Goal: Task Accomplishment & Management: Use online tool/utility

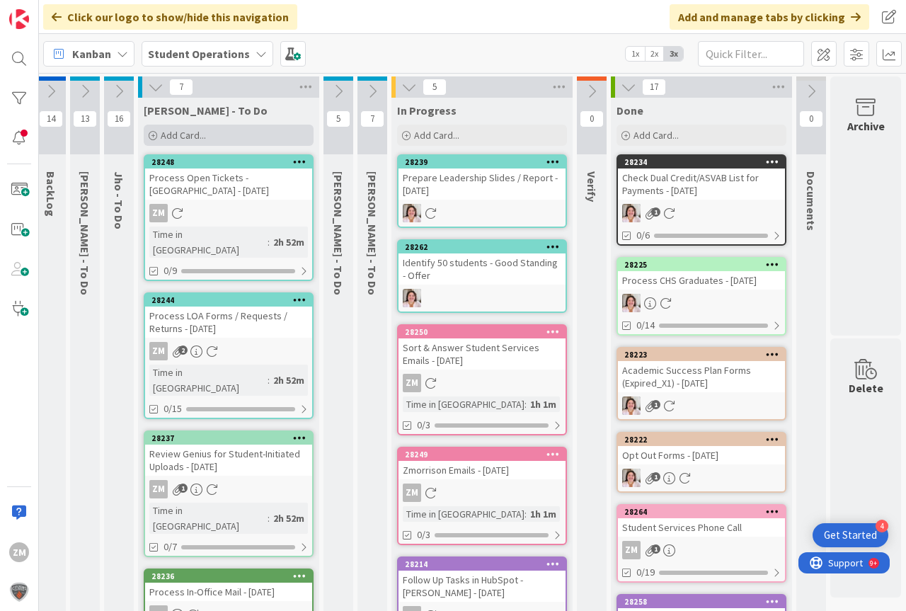
click at [169, 132] on span "Add Card..." at bounding box center [183, 135] width 45 height 13
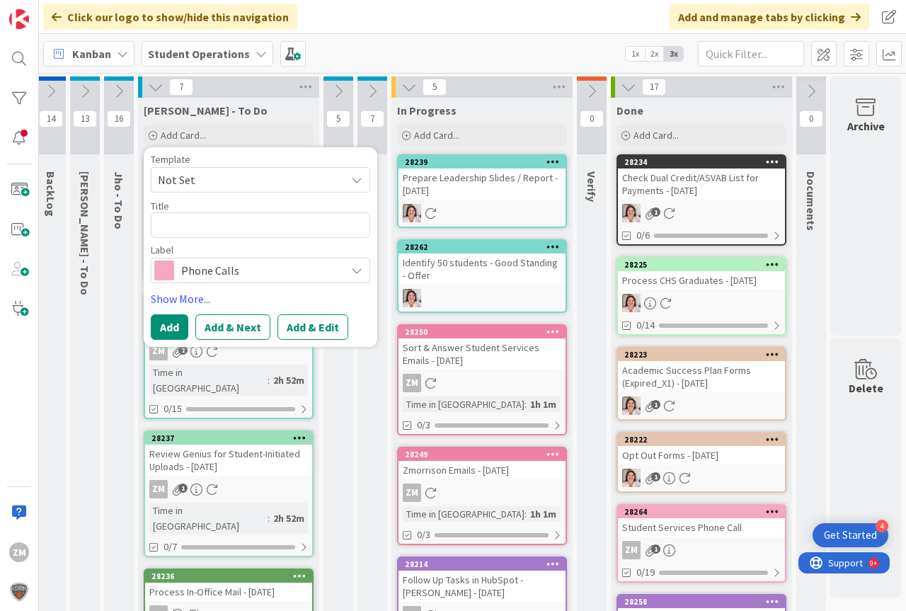
click at [344, 186] on span "Not Set" at bounding box center [261, 179] width 220 height 25
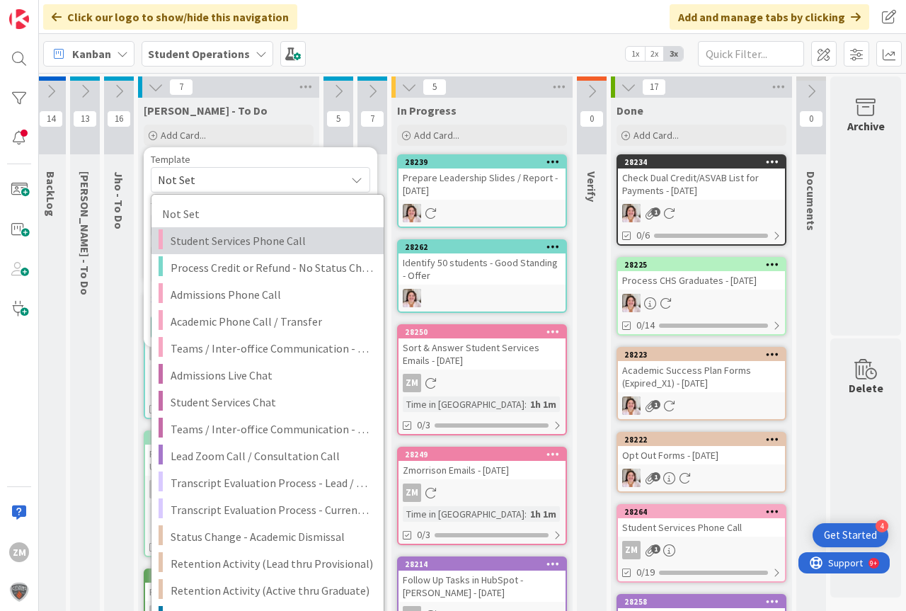
click at [203, 239] on span "Student Services Phone Call" at bounding box center [272, 241] width 203 height 18
type textarea "x"
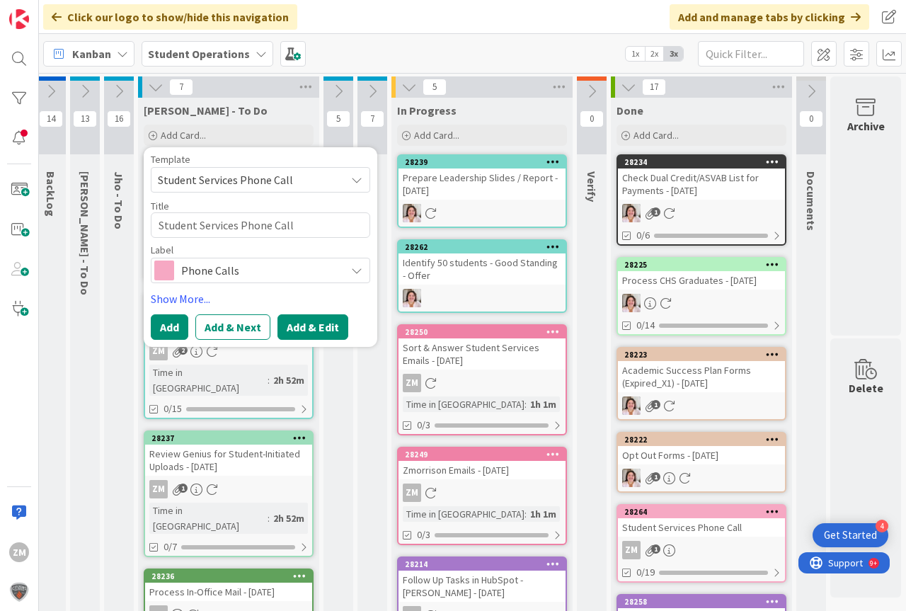
click at [299, 326] on button "Add & Edit" at bounding box center [313, 326] width 71 height 25
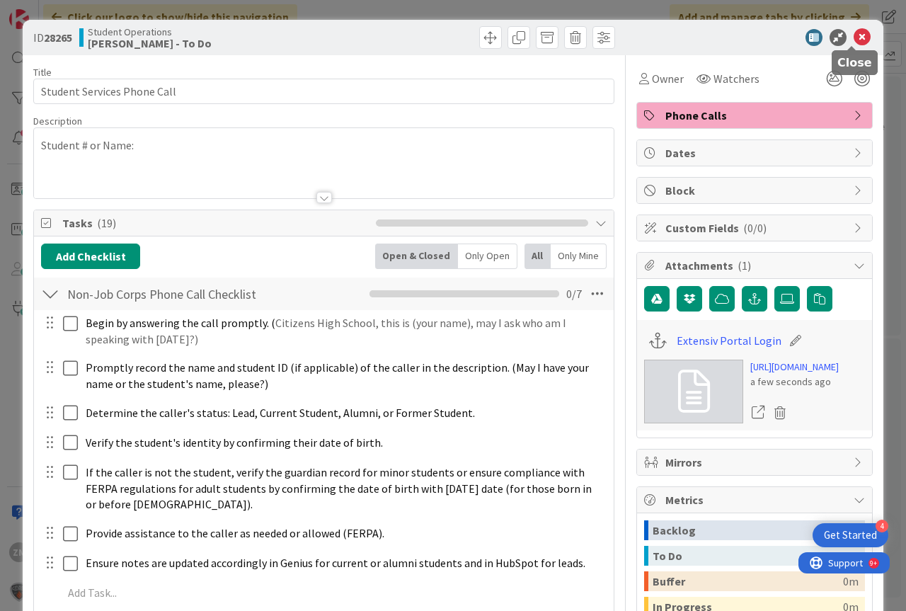
click at [854, 37] on icon at bounding box center [862, 37] width 17 height 17
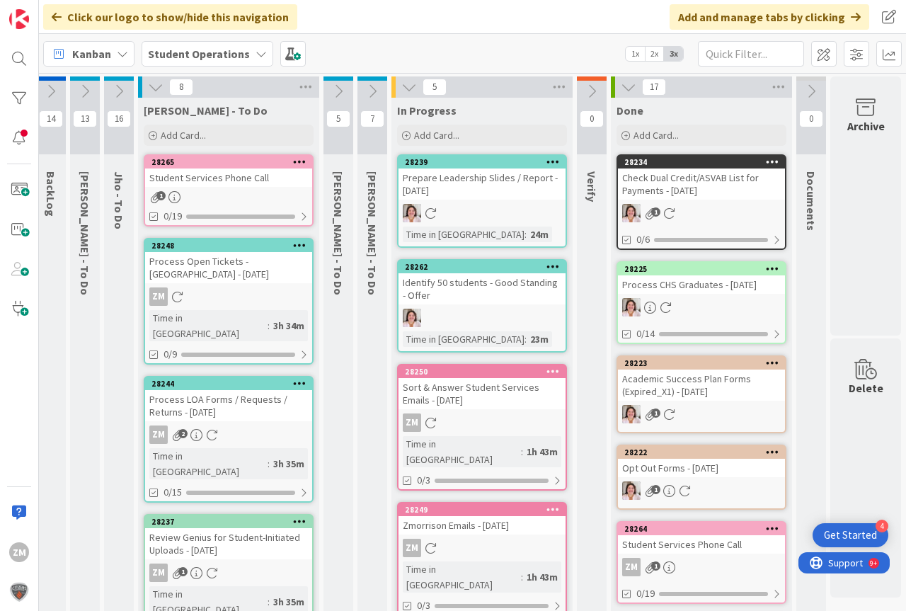
click at [294, 162] on icon at bounding box center [299, 161] width 13 height 10
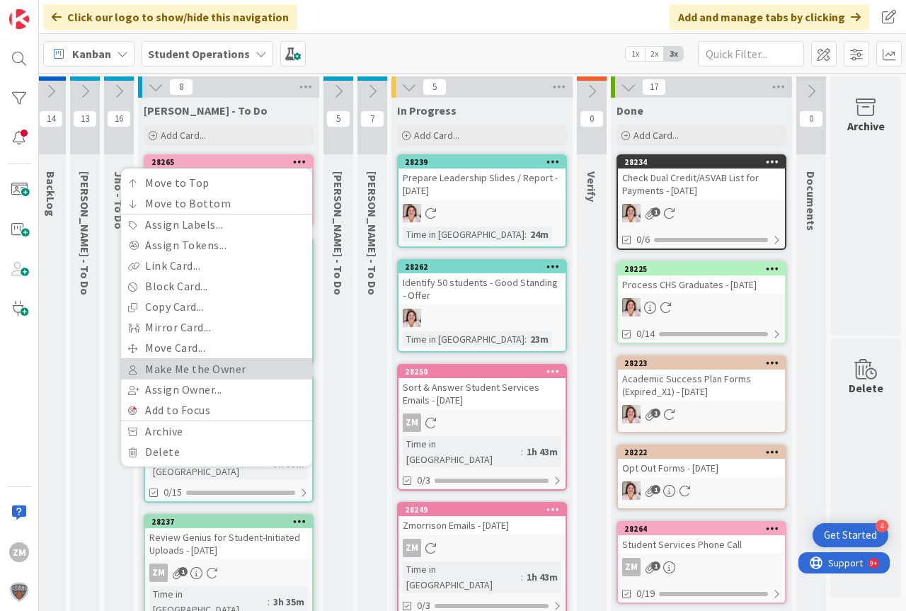
click at [164, 367] on link "Make Me the Owner" at bounding box center [216, 369] width 191 height 21
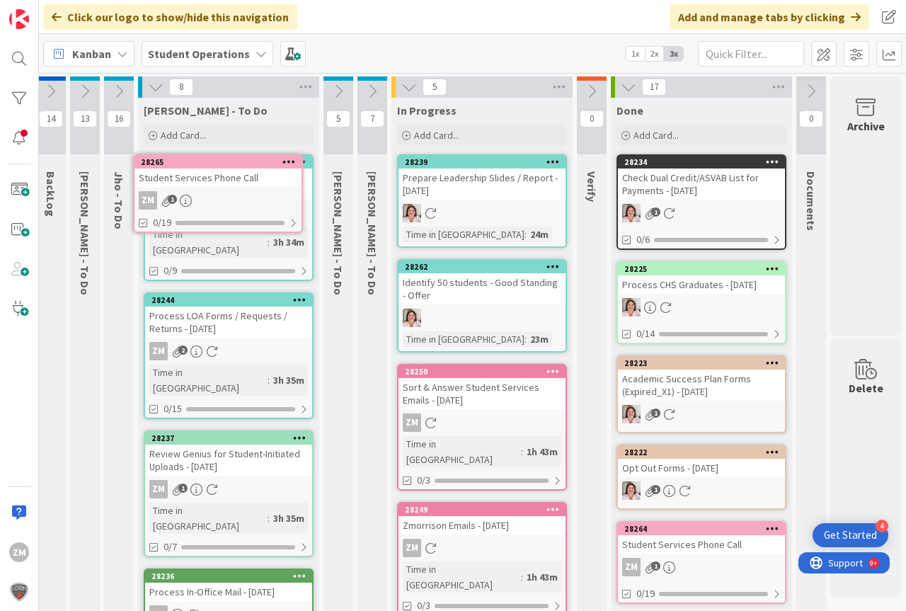
scroll to position [0, 41]
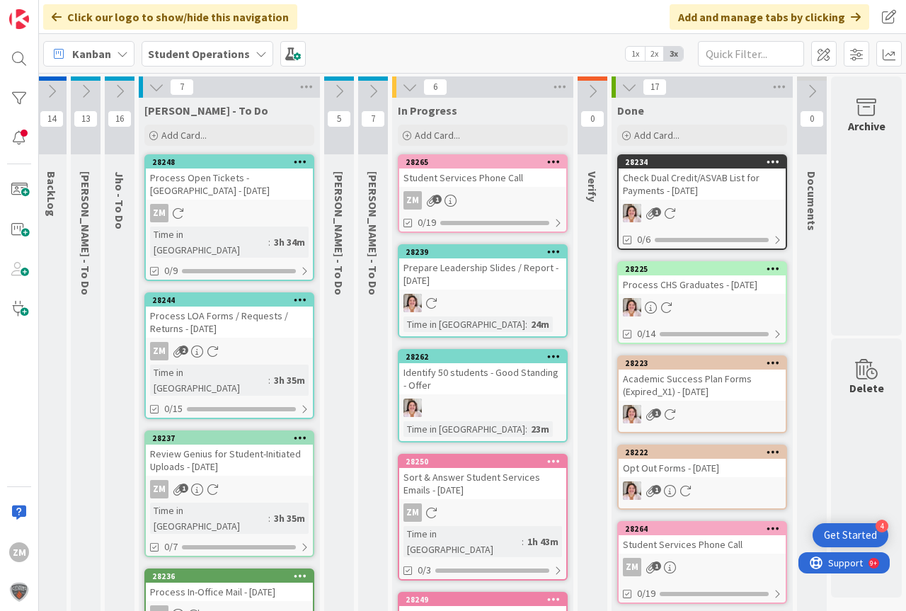
click at [444, 192] on div "ZM 1" at bounding box center [482, 200] width 167 height 18
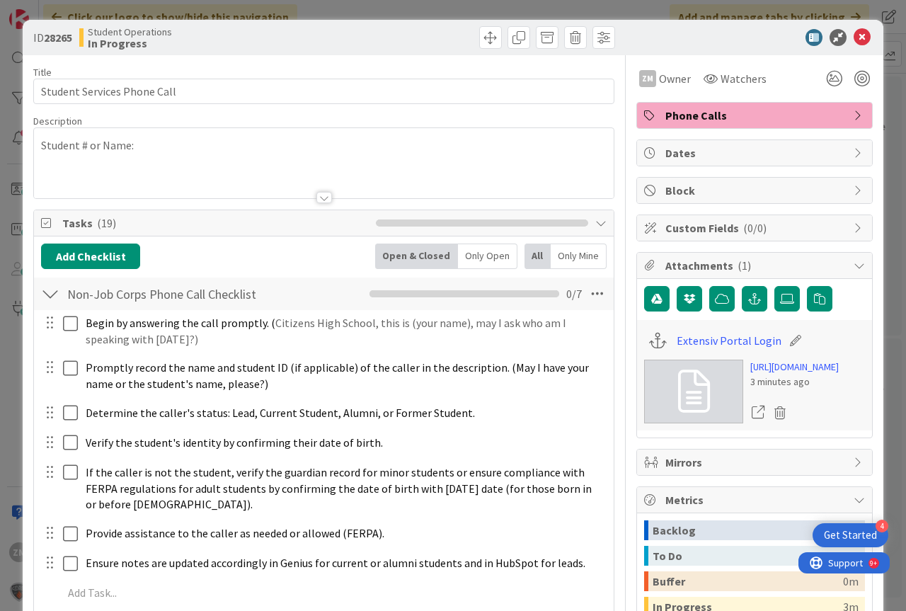
click at [149, 148] on div "Student # or Name:" at bounding box center [324, 163] width 580 height 70
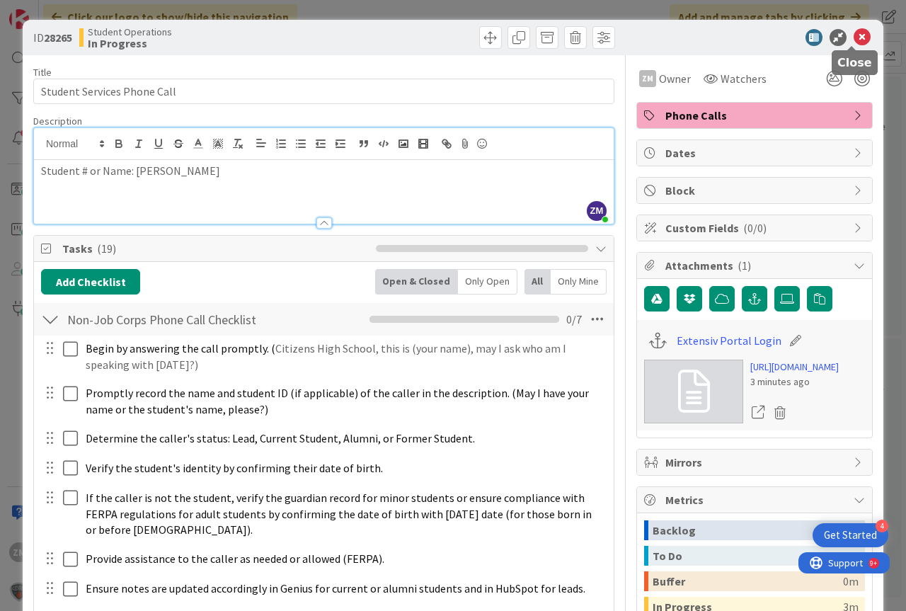
click at [854, 35] on icon at bounding box center [862, 37] width 17 height 17
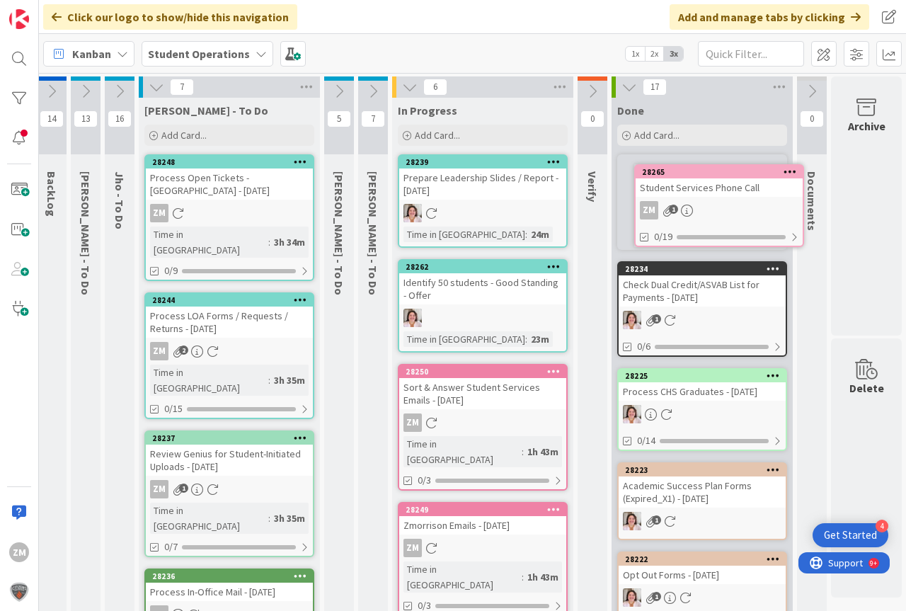
scroll to position [0, 52]
